Goal: Transaction & Acquisition: Purchase product/service

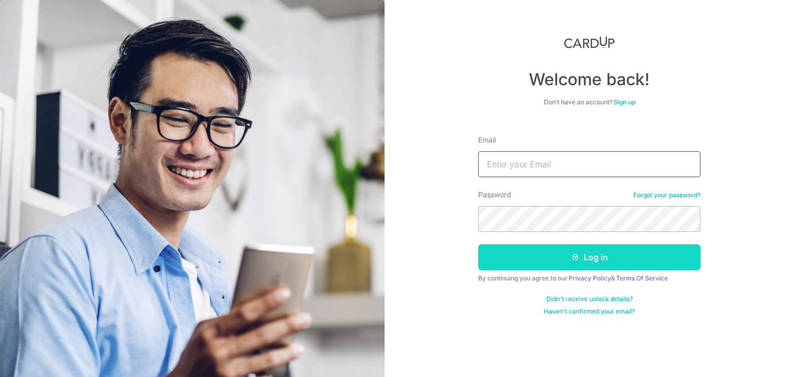
type input "belle18@gmail.com"
click at [608, 260] on button "Log in" at bounding box center [589, 258] width 222 height 26
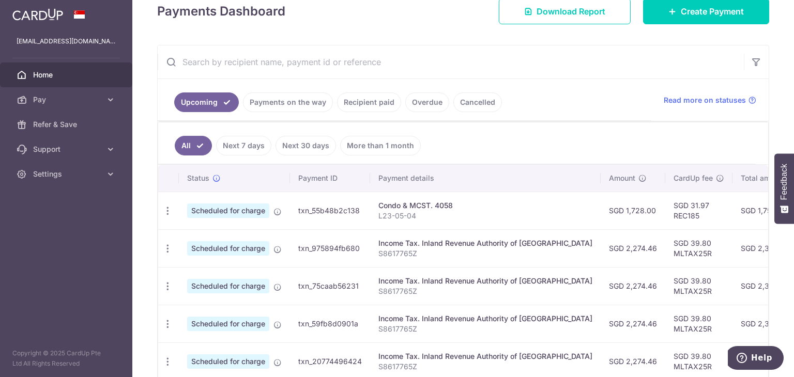
scroll to position [249, 0]
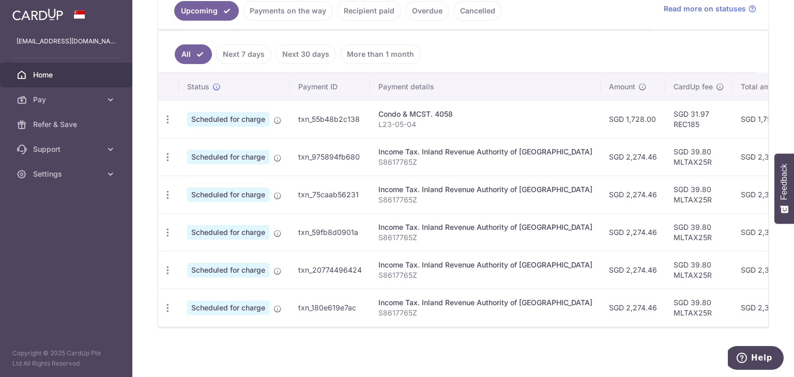
click at [248, 50] on link "Next 7 days" at bounding box center [243, 54] width 55 height 20
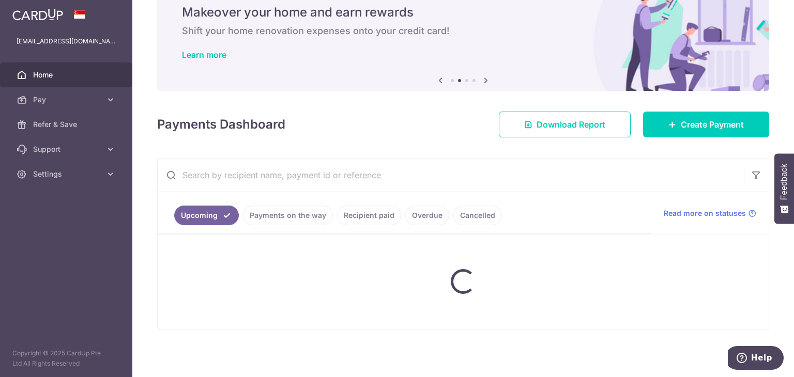
scroll to position [61, 0]
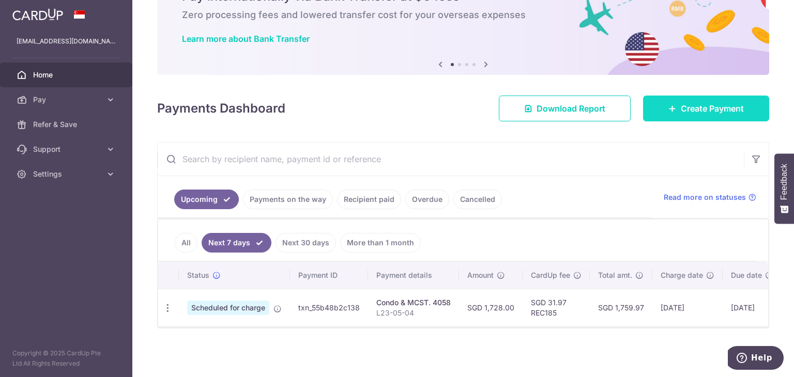
click at [693, 105] on span "Create Payment" at bounding box center [712, 108] width 63 height 12
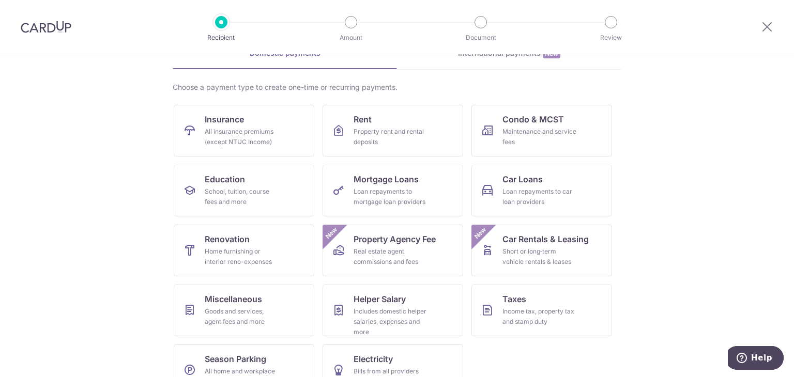
scroll to position [85, 0]
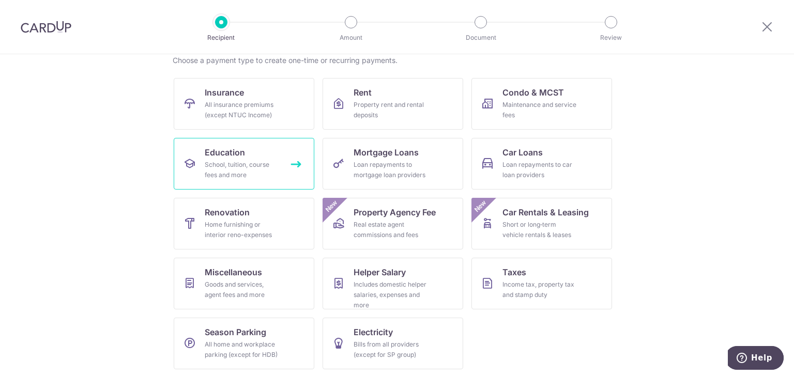
click at [209, 162] on div "School, tuition, course fees and more" at bounding box center [242, 170] width 74 height 21
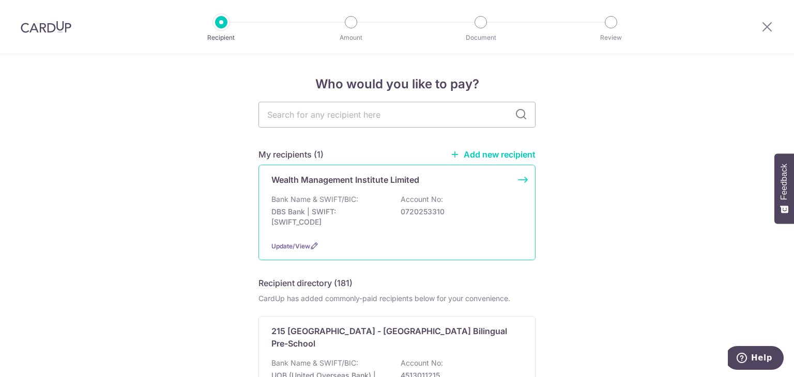
click at [525, 179] on div "Wealth Management Institute Limited Bank Name & SWIFT/BIC: DBS Bank | SWIFT: DB…" at bounding box center [396, 213] width 277 height 96
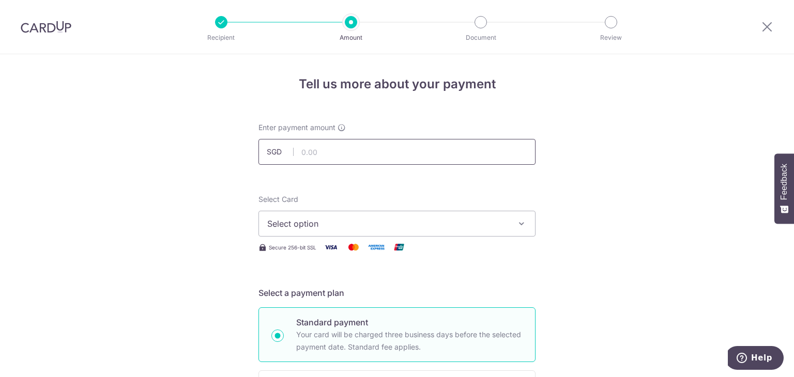
click at [474, 153] on input "text" at bounding box center [396, 152] width 277 height 26
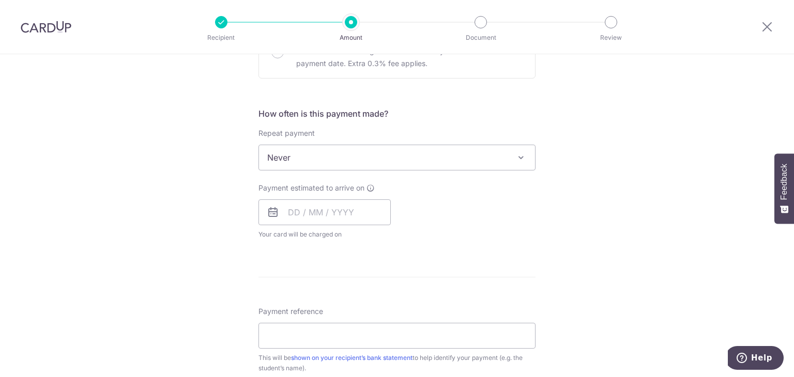
scroll to position [333, 0]
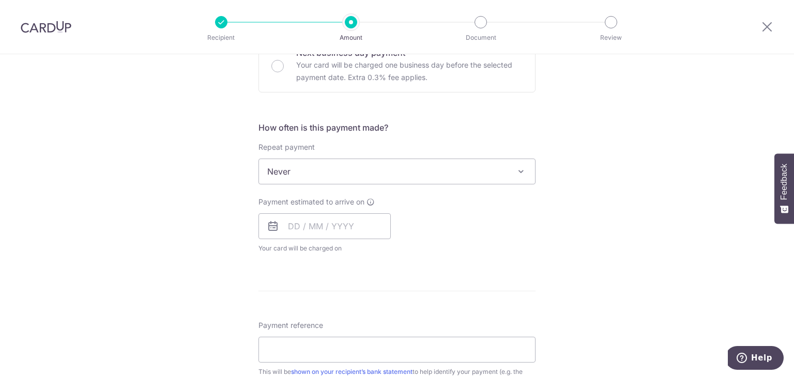
drag, startPoint x: 793, startPoint y: 164, endPoint x: 793, endPoint y: 215, distance: 51.2
click at [793, 215] on button "Feedback" at bounding box center [784, 189] width 20 height 70
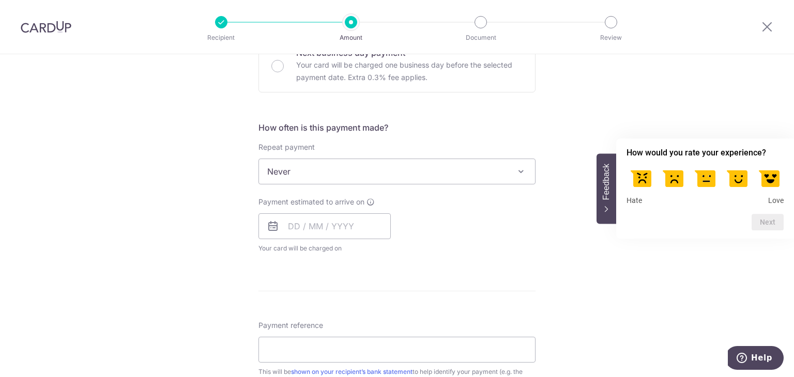
click at [734, 66] on div "Tell us more about your payment Enter payment amount SGD Select Card Select opt…" at bounding box center [397, 188] width 794 height 935
click at [720, 107] on div "Tell us more about your payment Enter payment amount SGD Select Card Select opt…" at bounding box center [397, 188] width 794 height 935
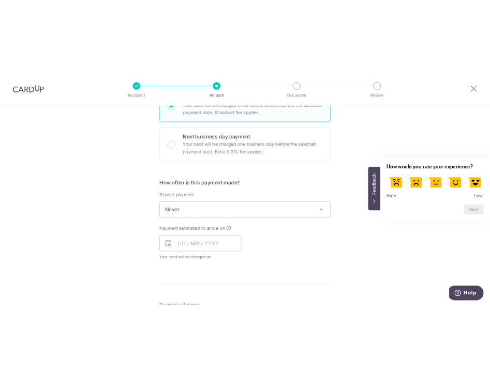
scroll to position [521, 0]
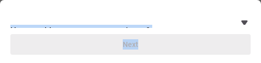
drag, startPoint x: 221, startPoint y: 60, endPoint x: 300, endPoint y: 172, distance: 136.4
click at [261, 63] on html "Recipient Amount Document Review Tell us more about your payment Enter payment …" at bounding box center [130, 31] width 261 height 63
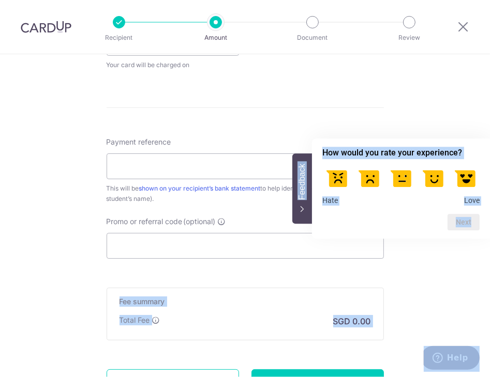
click at [302, 208] on icon "Feedback - Hide survey" at bounding box center [301, 210] width 3 height 6
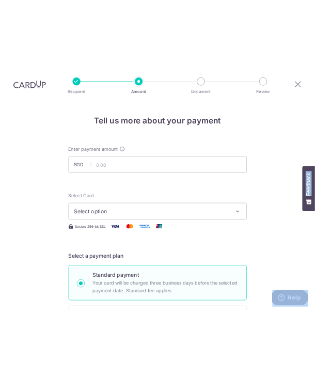
scroll to position [0, 0]
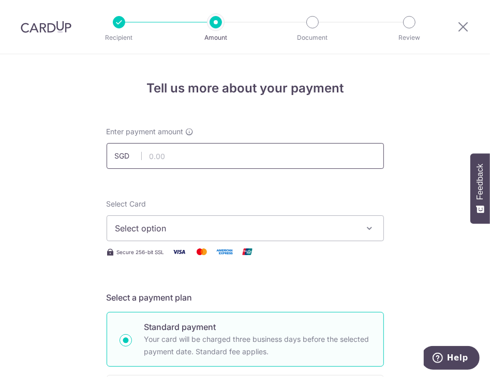
click at [263, 150] on input "text" at bounding box center [244, 156] width 277 height 26
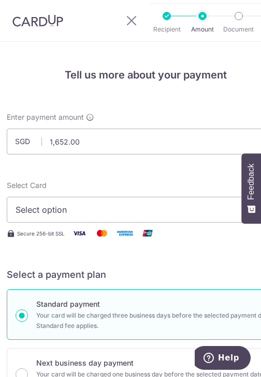
type input "1,652.00"
click at [82, 210] on span "Select option" at bounding box center [138, 210] width 245 height 12
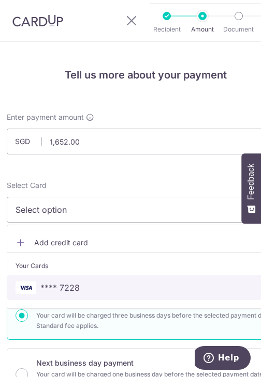
click at [80, 294] on link "**** 7228" at bounding box center [145, 288] width 276 height 25
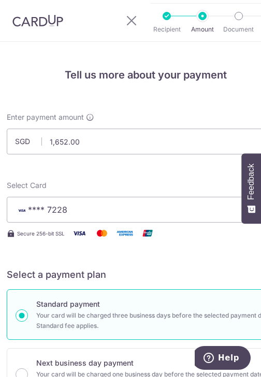
click at [208, 118] on div "Enter payment amount SGD 1,652.00 1652.00" at bounding box center [145, 133] width 277 height 42
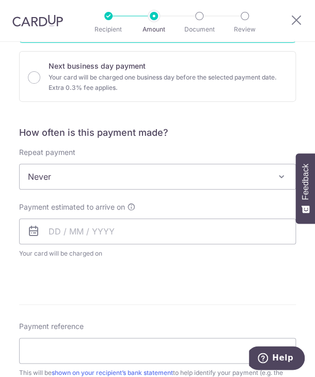
scroll to position [347, 0]
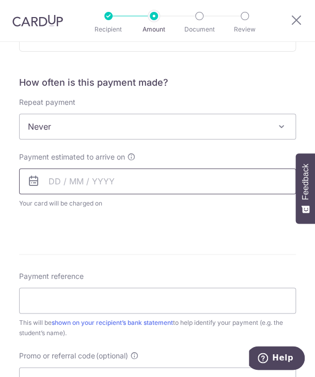
click at [51, 184] on input "text" at bounding box center [157, 182] width 277 height 26
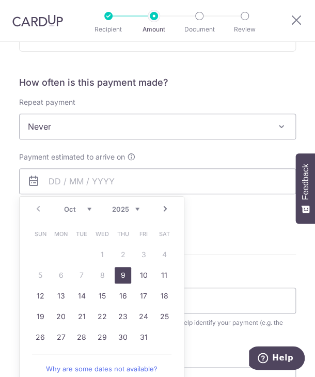
click at [254, 219] on div "Payment estimated to arrive on Prev Next Oct Nov Dec 2025 2026 2027 2028 2029 2…" at bounding box center [157, 186] width 289 height 69
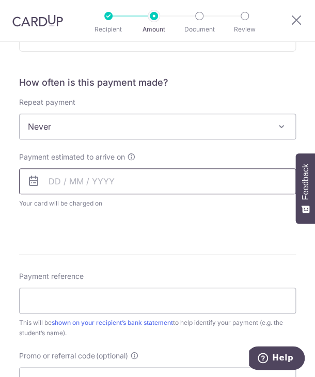
click at [48, 169] on input "text" at bounding box center [157, 182] width 277 height 26
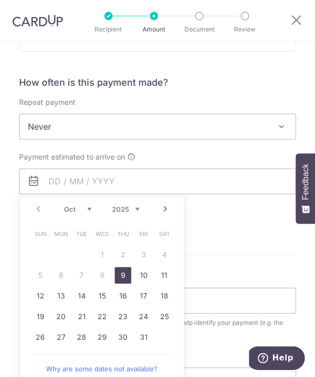
click at [116, 272] on link "9" at bounding box center [123, 275] width 17 height 17
type input "09/10/2025"
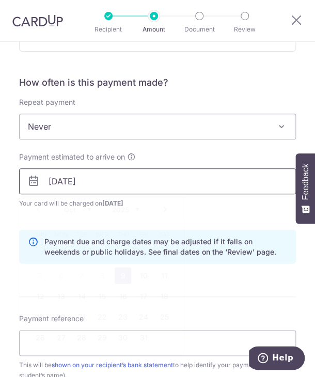
click at [43, 182] on input "09/10/2025" at bounding box center [157, 182] width 277 height 26
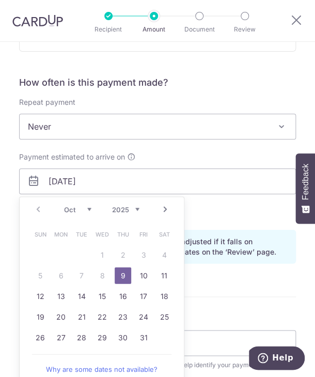
click at [94, 275] on table "Sun Mon Tue Wed Thu Fri Sat 1 2 3 4 5 6 7 8 9 10 11 12 13 14 15 16 17 18 19 20 …" at bounding box center [102, 286] width 145 height 124
click at [123, 276] on link "9" at bounding box center [123, 275] width 17 height 17
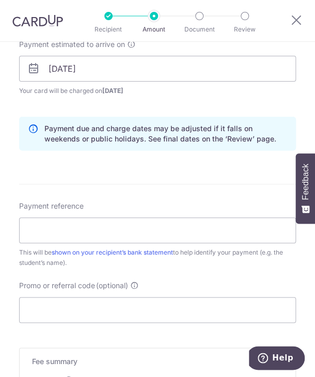
scroll to position [461, 0]
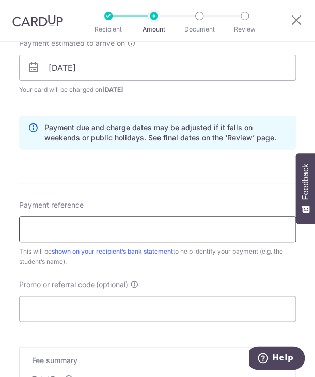
click at [64, 228] on input "Payment reference" at bounding box center [157, 230] width 277 height 26
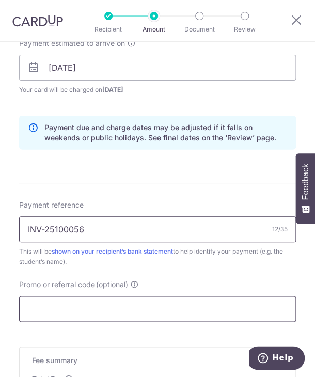
type input "INV-25100056"
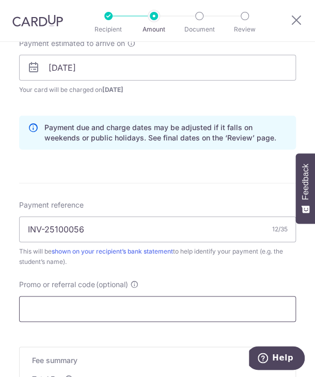
click at [196, 302] on input "Promo or referral code (optional)" at bounding box center [157, 309] width 277 height 26
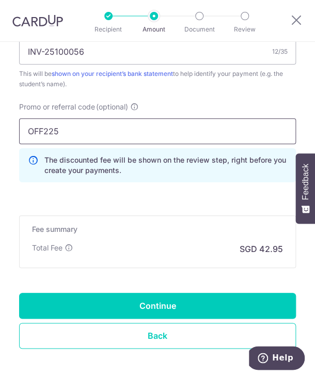
scroll to position [640, 0]
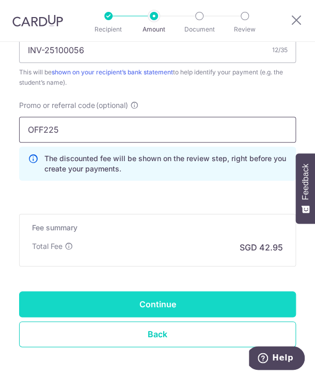
type input "OFF225"
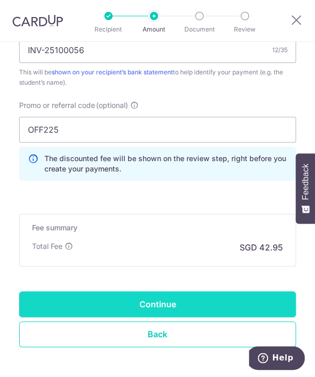
click at [184, 304] on input "Continue" at bounding box center [157, 305] width 277 height 26
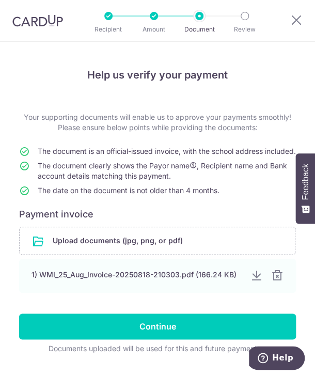
scroll to position [35, 0]
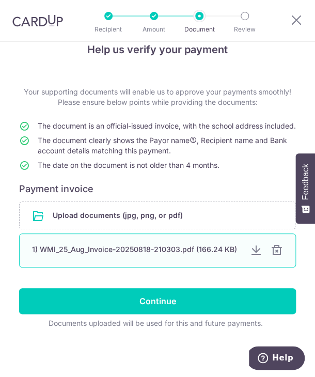
click at [279, 253] on div at bounding box center [277, 251] width 12 height 12
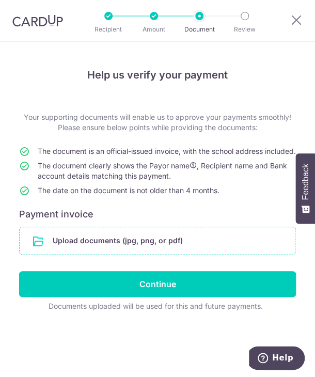
click at [186, 253] on input "file" at bounding box center [158, 240] width 276 height 27
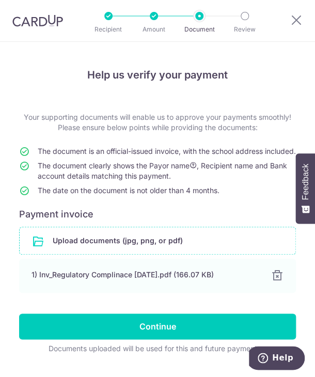
scroll to position [35, 0]
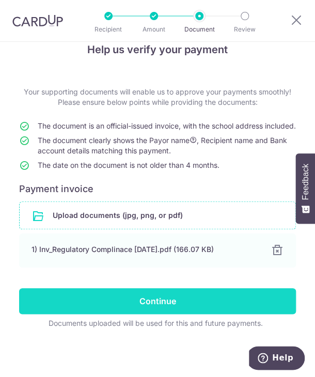
click at [171, 303] on input "Continue" at bounding box center [157, 301] width 277 height 26
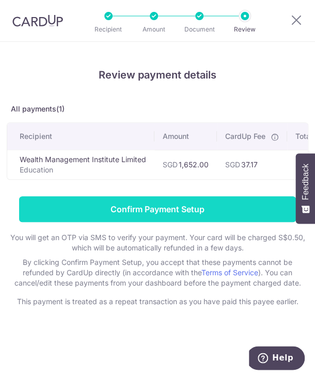
click at [180, 215] on input "Confirm Payment Setup" at bounding box center [157, 209] width 277 height 26
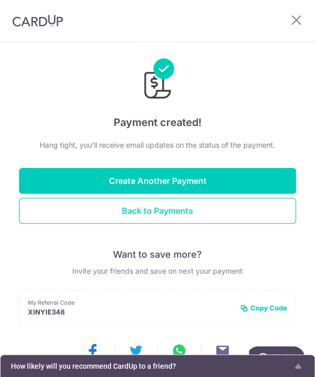
click at [166, 219] on button "Back to Payments" at bounding box center [157, 211] width 277 height 26
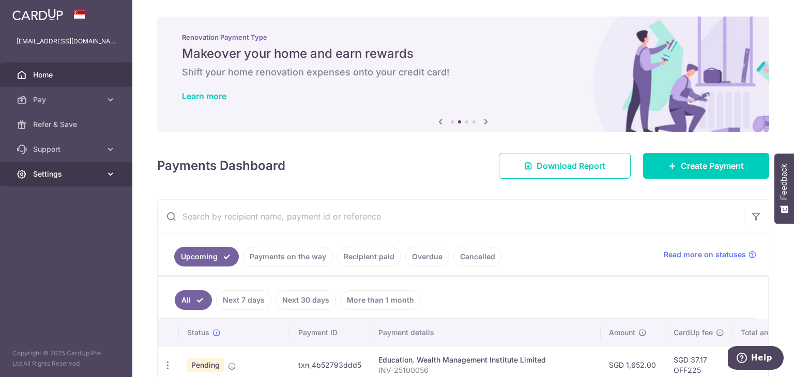
click at [95, 174] on span "Settings" at bounding box center [67, 174] width 68 height 10
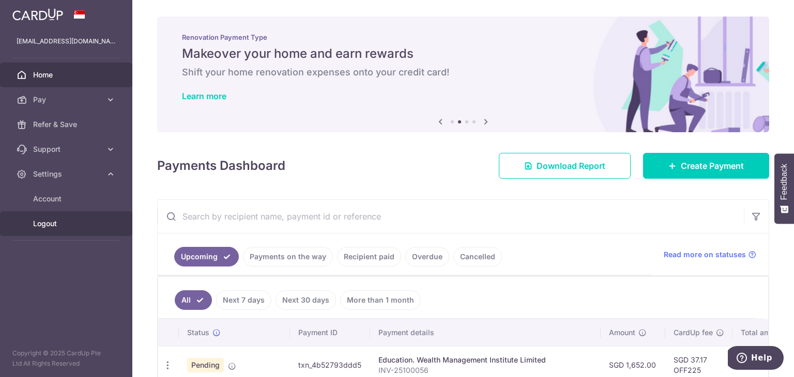
click at [59, 225] on span "Logout" at bounding box center [67, 224] width 68 height 10
